Goal: Task Accomplishment & Management: Use online tool/utility

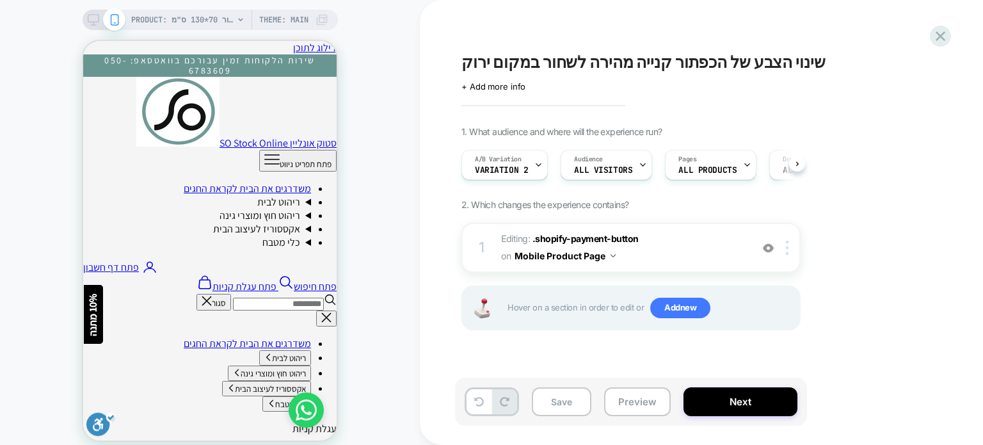
click at [404, 269] on div "PRODUCT: שטיח מטבח / אמבטיה מבד שניל בז' דגם דיור 70*130 ס"מ PRODUCT: שטיח מטבח…" at bounding box center [210, 230] width 420 height 435
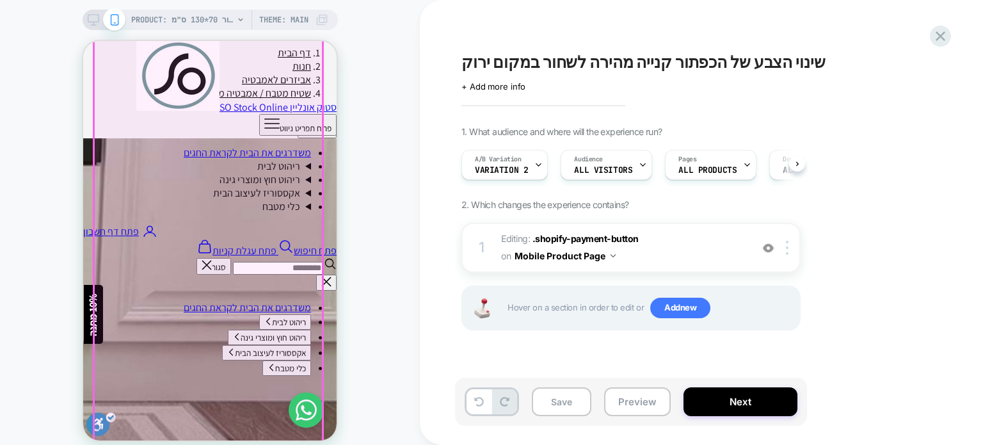
scroll to position [448, 0]
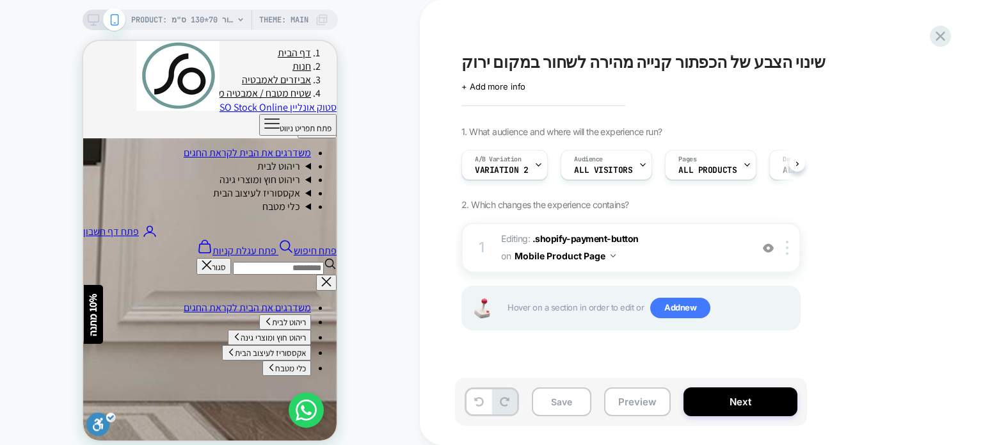
click at [412, 267] on div "PRODUCT: שטיח מטבח / אמבטיה מבד שניל בז' דגם דיור 70*130 ס"מ PRODUCT: שטיח מטבח…" at bounding box center [210, 230] width 420 height 435
click at [0, 0] on div "A/B Variation Variation 2" at bounding box center [0, 0] width 0 height 0
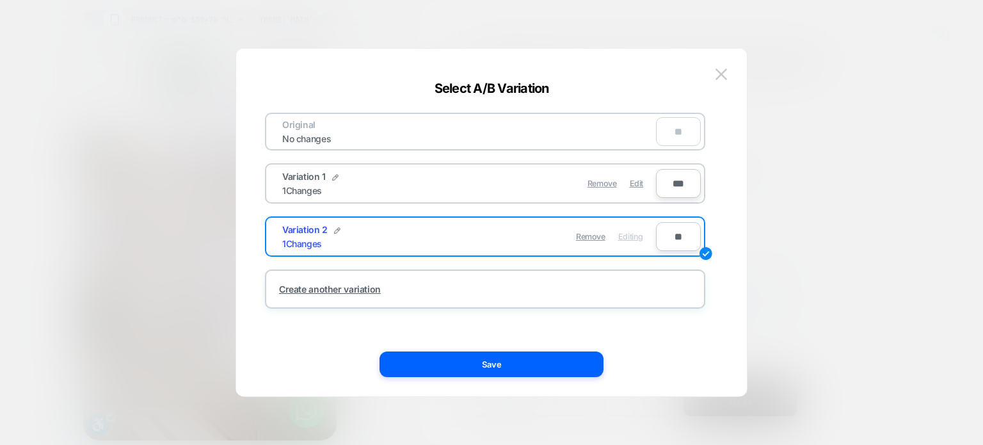
click at [412, 189] on div "Variation 1 1 Changes" at bounding box center [375, 183] width 187 height 25
click at [307, 175] on span "Variation 1" at bounding box center [303, 176] width 43 height 11
click at [459, 175] on div "Variation 1 1 Changes" at bounding box center [375, 183] width 187 height 25
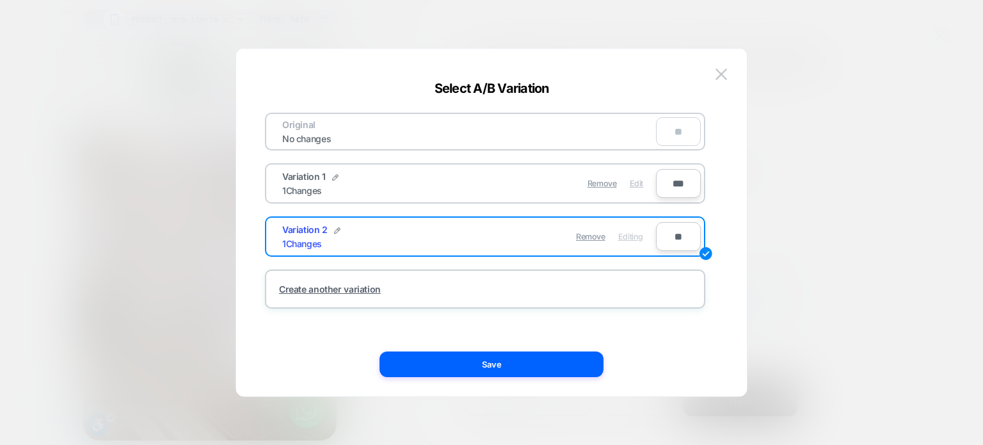
click at [637, 180] on span "Edit" at bounding box center [635, 183] width 13 height 10
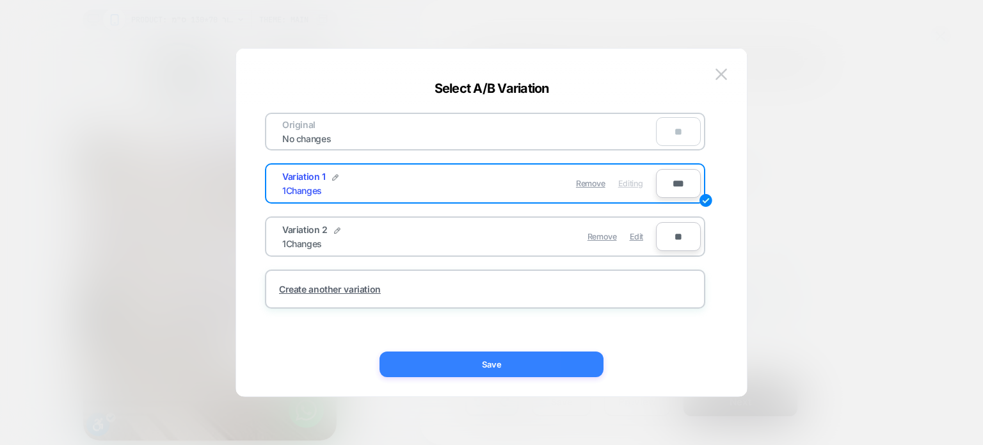
click at [522, 361] on button "Save" at bounding box center [491, 364] width 224 height 26
